Goal: Share content

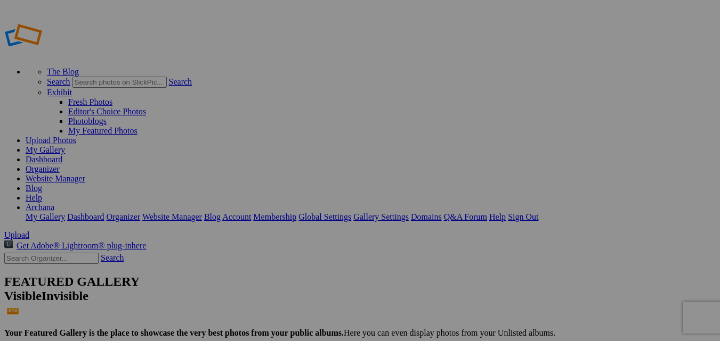
type input "Album-2025-09-08-1633"
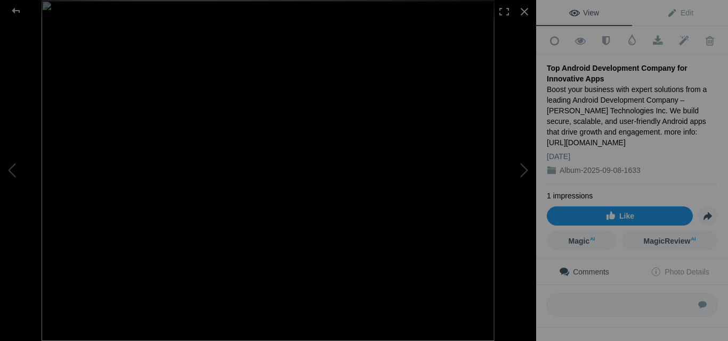
click at [629, 226] on link "Like" at bounding box center [619, 216] width 146 height 19
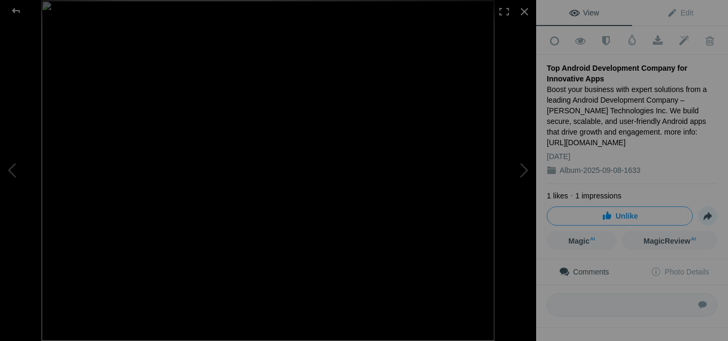
click at [699, 223] on span "Share" at bounding box center [707, 216] width 18 height 18
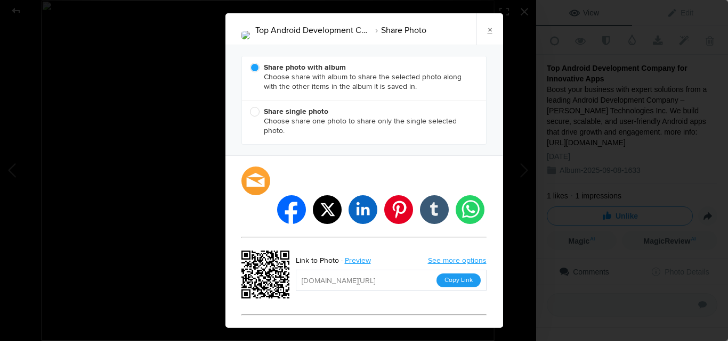
click at [447, 274] on button "Copy Link" at bounding box center [458, 281] width 44 height 14
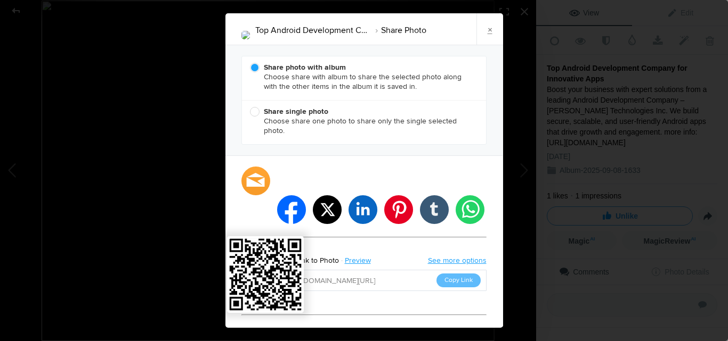
drag, startPoint x: 413, startPoint y: 252, endPoint x: 273, endPoint y: 249, distance: 140.1
click at [273, 251] on div "Link to Photo Preview See more options [URL][DOMAIN_NAME] Copy Link" at bounding box center [363, 276] width 245 height 51
